Goal: Obtain resource: Download file/media

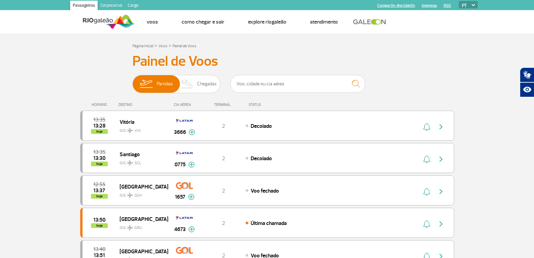
click at [120, 0] on ul "Passageiros Corporativo Cargo" at bounding box center [99, 5] width 85 height 10
click at [118, 3] on link "Corporativo" at bounding box center [111, 6] width 27 height 11
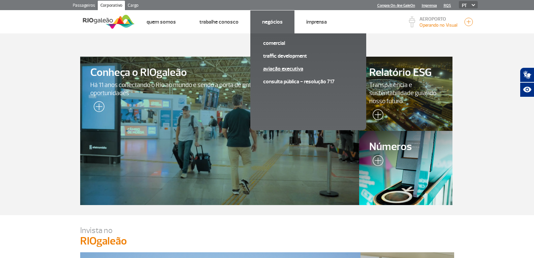
click at [279, 70] on link "Aviação Executiva" at bounding box center [308, 68] width 90 height 7
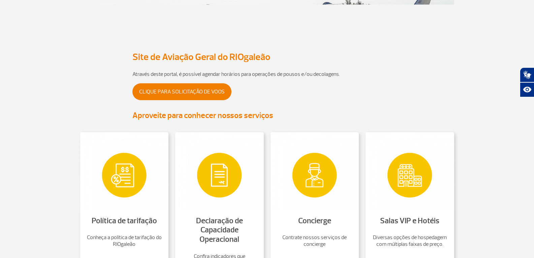
scroll to position [202, 0]
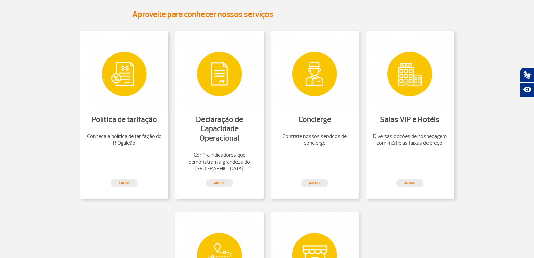
click at [133, 143] on p "Conheça a política de tarifação do RIOgaleão" at bounding box center [124, 139] width 75 height 13
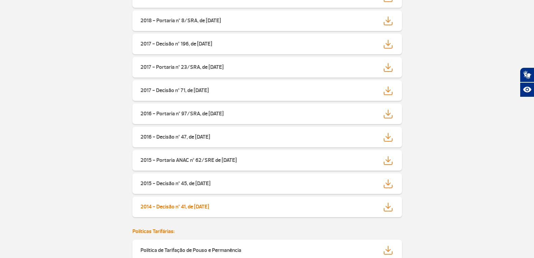
scroll to position [2202, 0]
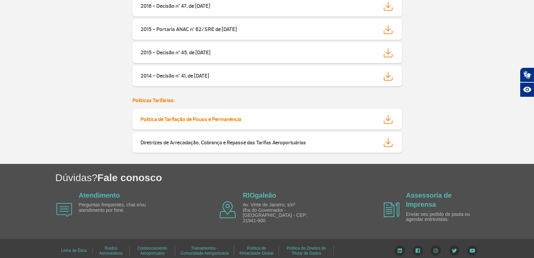
click at [217, 119] on strong "Política de Tarifação de Pouso e Permanência" at bounding box center [191, 119] width 101 height 7
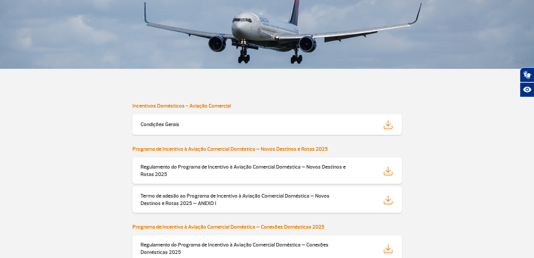
scroll to position [0, 0]
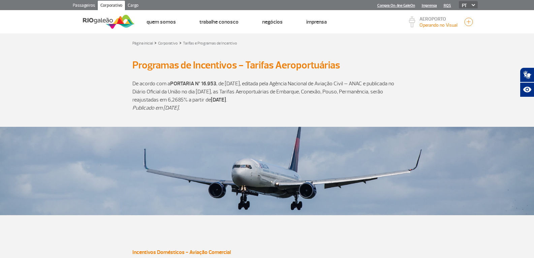
click at [237, 0] on section "Passageiros Corporativo Cargo Compra On-line GaleOn Imprensa RQS PT ENG ESP" at bounding box center [267, 5] width 431 height 10
click at [231, 0] on section "Passageiros Corporativo Cargo Compra On-line GaleOn Imprensa RQS PT ENG ESP" at bounding box center [267, 5] width 431 height 10
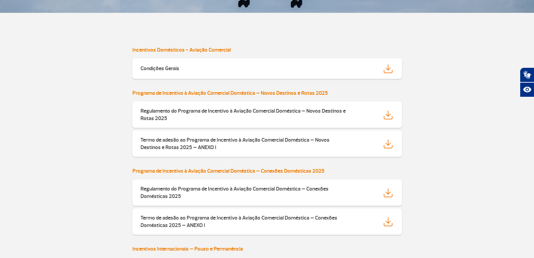
scroll to position [371, 0]
